Goal: Check status: Check status

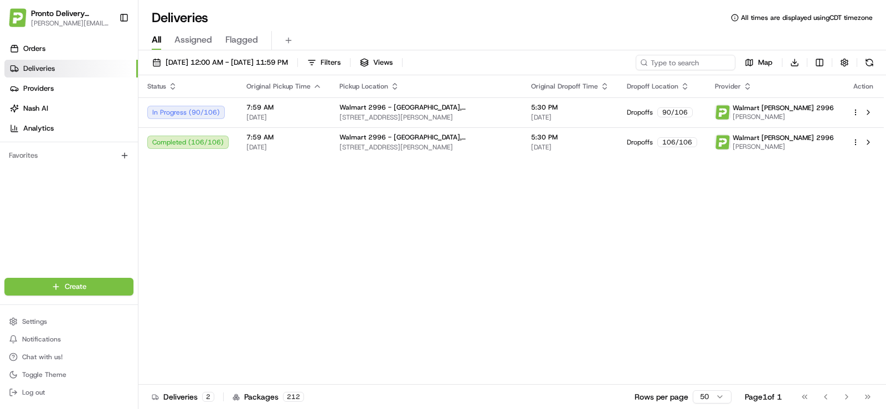
click at [246, 182] on div "Status Original Pickup Time Pickup Location Original Dropoff Time Dropoff Locat…" at bounding box center [511, 230] width 746 height 310
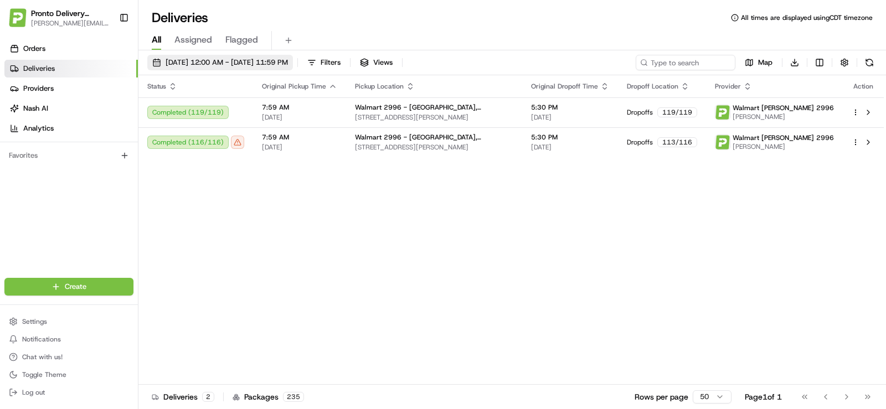
click at [250, 64] on span "[DATE] 12:00 AM - [DATE] 11:59 PM" at bounding box center [227, 63] width 122 height 10
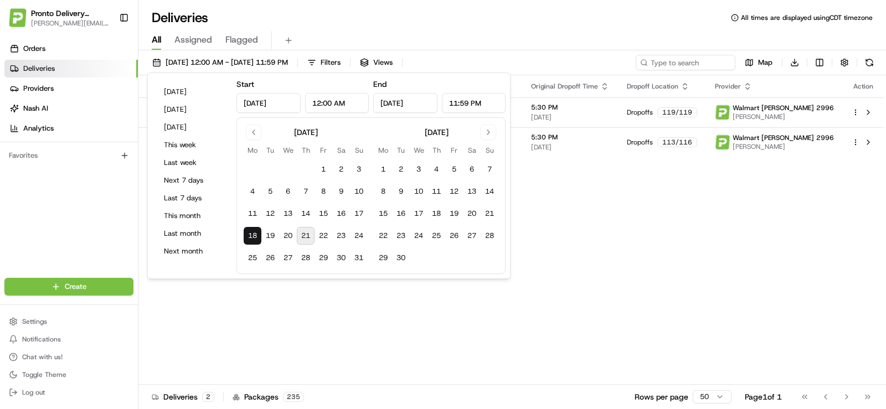
click at [306, 237] on button "21" at bounding box center [306, 236] width 18 height 18
type input "Aug 21, 2025"
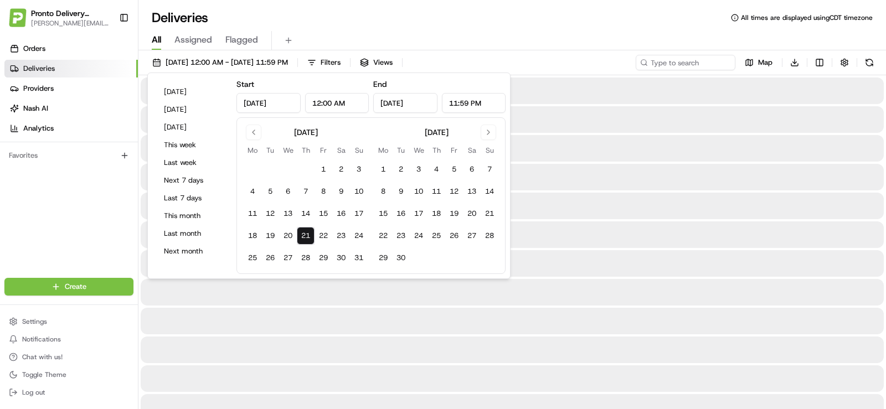
click at [309, 236] on button "21" at bounding box center [306, 236] width 18 height 18
click at [106, 219] on div "Orders Deliveries Providers Nash AI Analytics Favorites" at bounding box center [69, 159] width 138 height 249
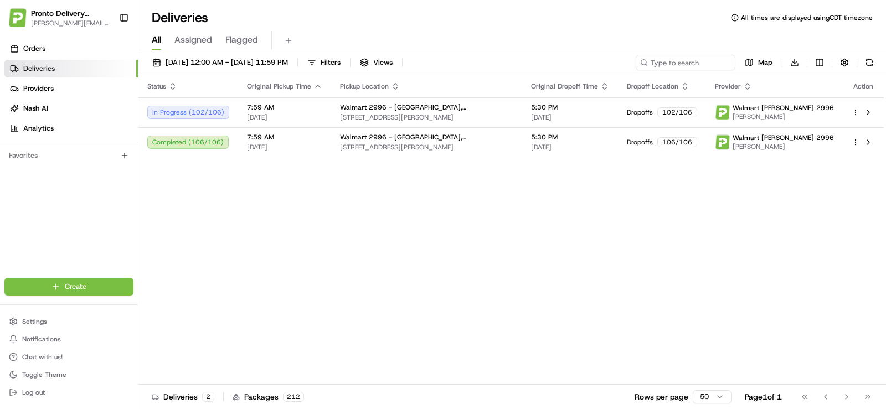
click at [213, 222] on div "Status Original Pickup Time Pickup Location Original Dropoff Time Dropoff Locat…" at bounding box center [511, 230] width 746 height 310
